Goal: Task Accomplishment & Management: Manage account settings

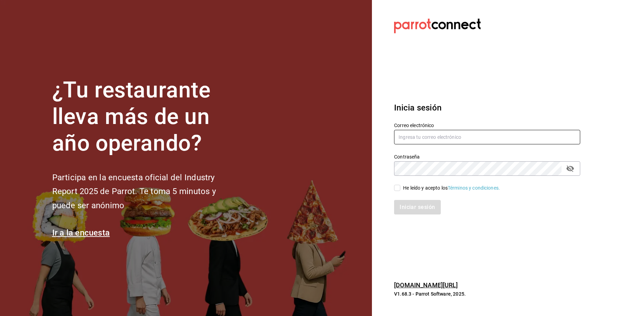
type input "[EMAIL_ADDRESS][DOMAIN_NAME]"
click at [417, 188] on div "He leído y acepto los Términos y condiciones." at bounding box center [451, 188] width 97 height 7
click at [400, 188] on input "He leído y acepto los Términos y condiciones." at bounding box center [397, 188] width 6 height 6
checkbox input "true"
click at [417, 204] on button "Iniciar sesión" at bounding box center [417, 207] width 47 height 15
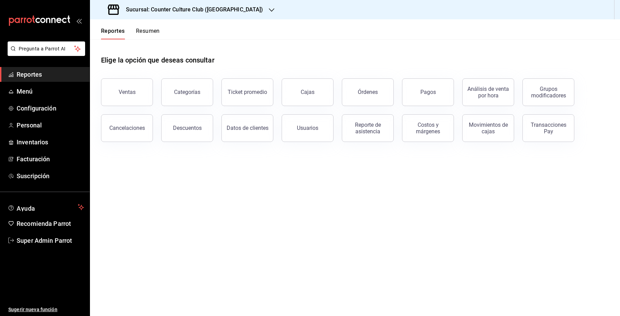
click at [189, 11] on h3 "Sucursal: Counter Culture Club (Roma)" at bounding box center [191, 10] width 143 height 8
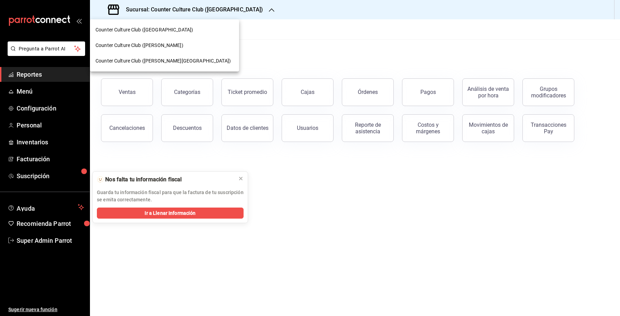
click at [273, 48] on div at bounding box center [310, 158] width 620 height 316
click at [116, 105] on div "Counter Culture Club (Roma) Counter Culture Club (Polanco) Counter Culture Club…" at bounding box center [310, 158] width 620 height 316
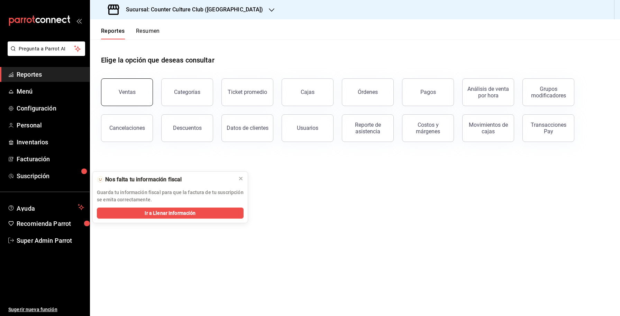
click at [132, 93] on div "Ventas" at bounding box center [127, 92] width 17 height 7
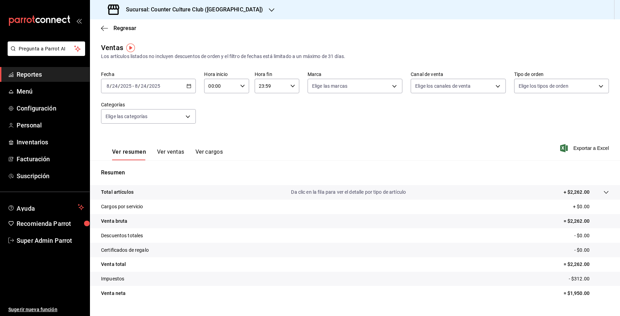
click at [190, 87] on icon "button" at bounding box center [188, 86] width 5 height 5
click at [129, 152] on span "Mes actual" at bounding box center [134, 153] width 54 height 7
click at [191, 86] on icon "button" at bounding box center [188, 86] width 5 height 5
click at [132, 120] on span "Ayer" at bounding box center [134, 122] width 54 height 7
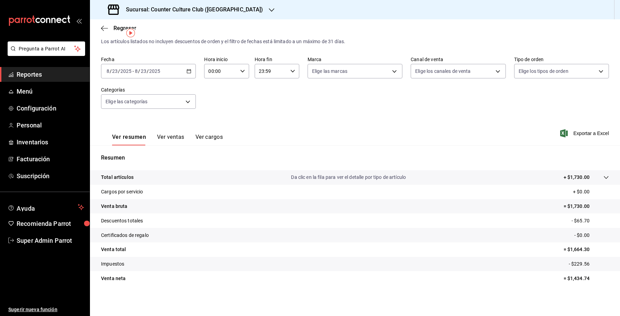
scroll to position [15, 0]
click at [186, 72] on icon "button" at bounding box center [188, 71] width 5 height 5
click at [138, 120] on span "Semana actual" at bounding box center [134, 123] width 54 height 7
click at [193, 69] on div "2025-08-24 8 / 24 / 2025 - 2025-08-24 8 / 24 / 2025" at bounding box center [148, 71] width 95 height 15
click at [245, 95] on div "Fecha 2025-08-24 8 / 24 / 2025 - 2025-08-24 8 / 24 / 2025 Hora inicio 00:00 Hor…" at bounding box center [355, 86] width 508 height 61
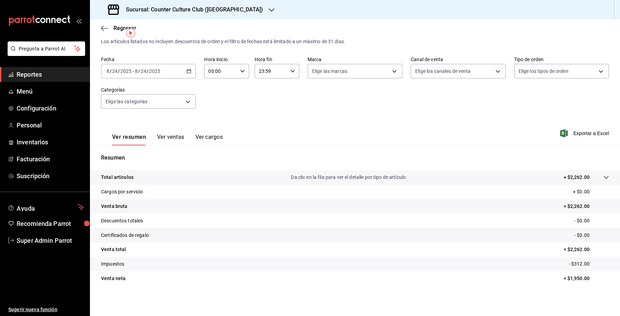
click at [186, 71] on div "2025-08-24 8 / 24 / 2025 - 2025-08-24 8 / 24 / 2025" at bounding box center [148, 71] width 95 height 15
click at [126, 153] on span "Rango de fechas" at bounding box center [134, 154] width 54 height 7
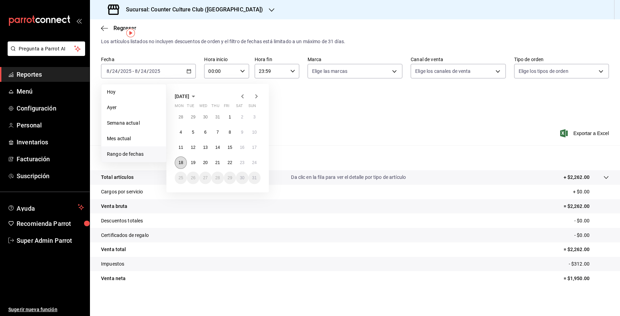
click at [178, 160] on button "18" at bounding box center [181, 163] width 12 height 12
click at [252, 163] on abbr "24" at bounding box center [254, 162] width 4 height 5
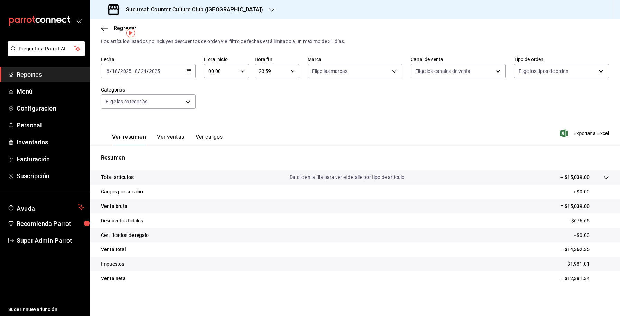
click at [190, 11] on h3 "Sucursal: Counter Culture Club ([GEOGRAPHIC_DATA])" at bounding box center [191, 10] width 143 height 8
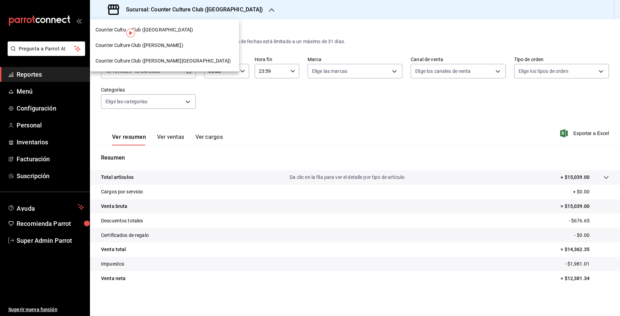
click at [38, 176] on div at bounding box center [310, 158] width 620 height 316
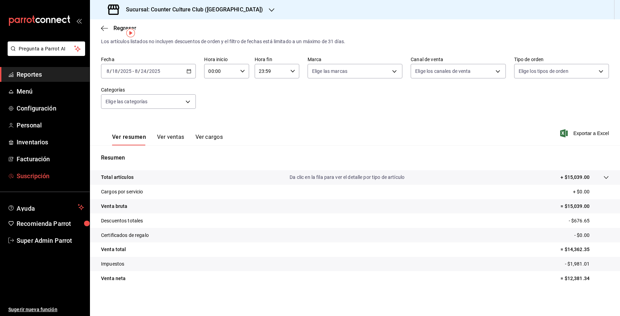
click at [48, 173] on span "Suscripción" at bounding box center [50, 176] width 67 height 9
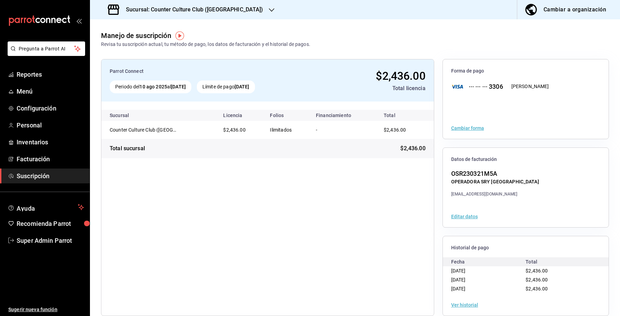
click at [475, 129] on button "Cambiar forma" at bounding box center [467, 128] width 33 height 5
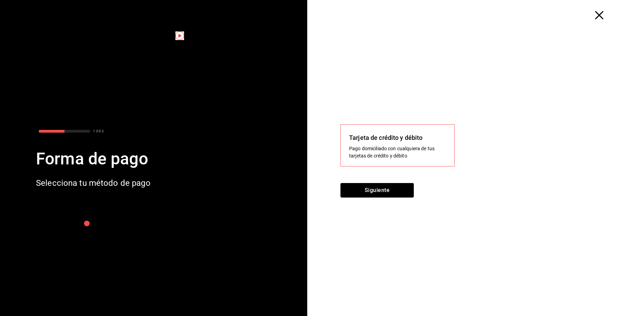
click at [598, 14] on icon "button" at bounding box center [599, 15] width 8 height 8
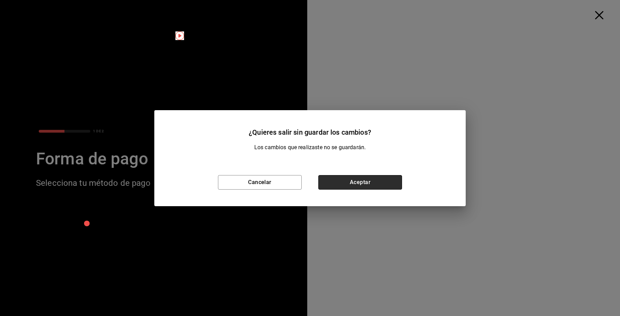
click at [362, 189] on button "Aceptar" at bounding box center [360, 182] width 84 height 15
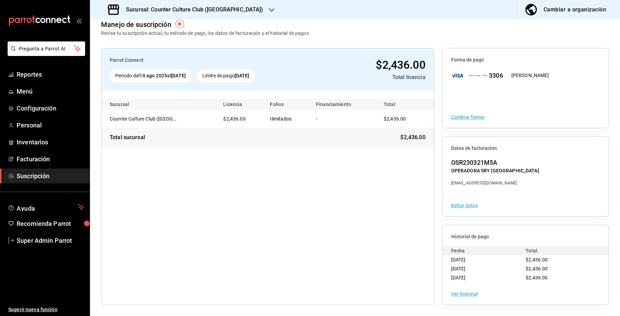
scroll to position [11, 0]
